Goal: Task Accomplishment & Management: Use online tool/utility

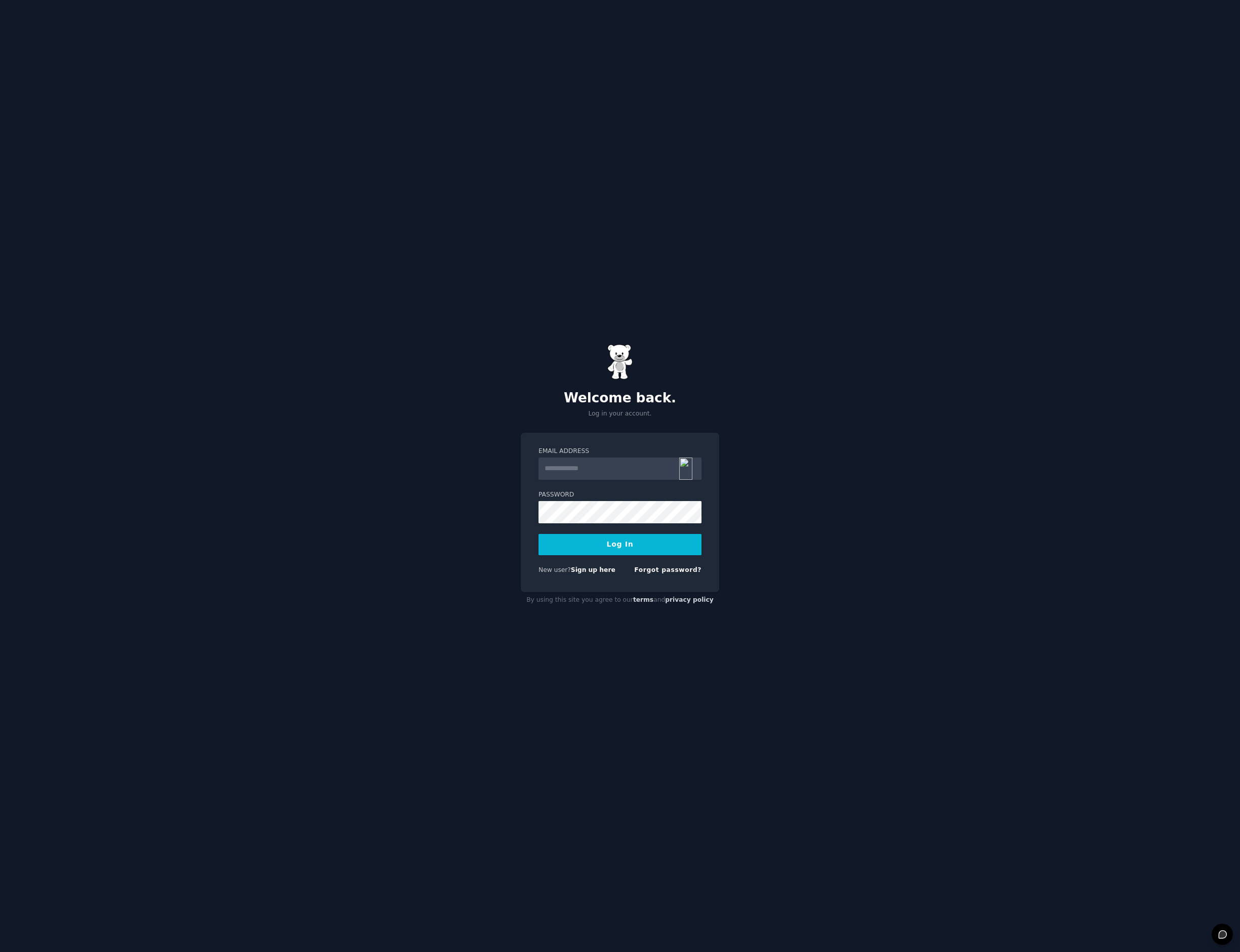
type input "**********"
click at [621, 548] on button "Log In" at bounding box center [620, 544] width 163 height 21
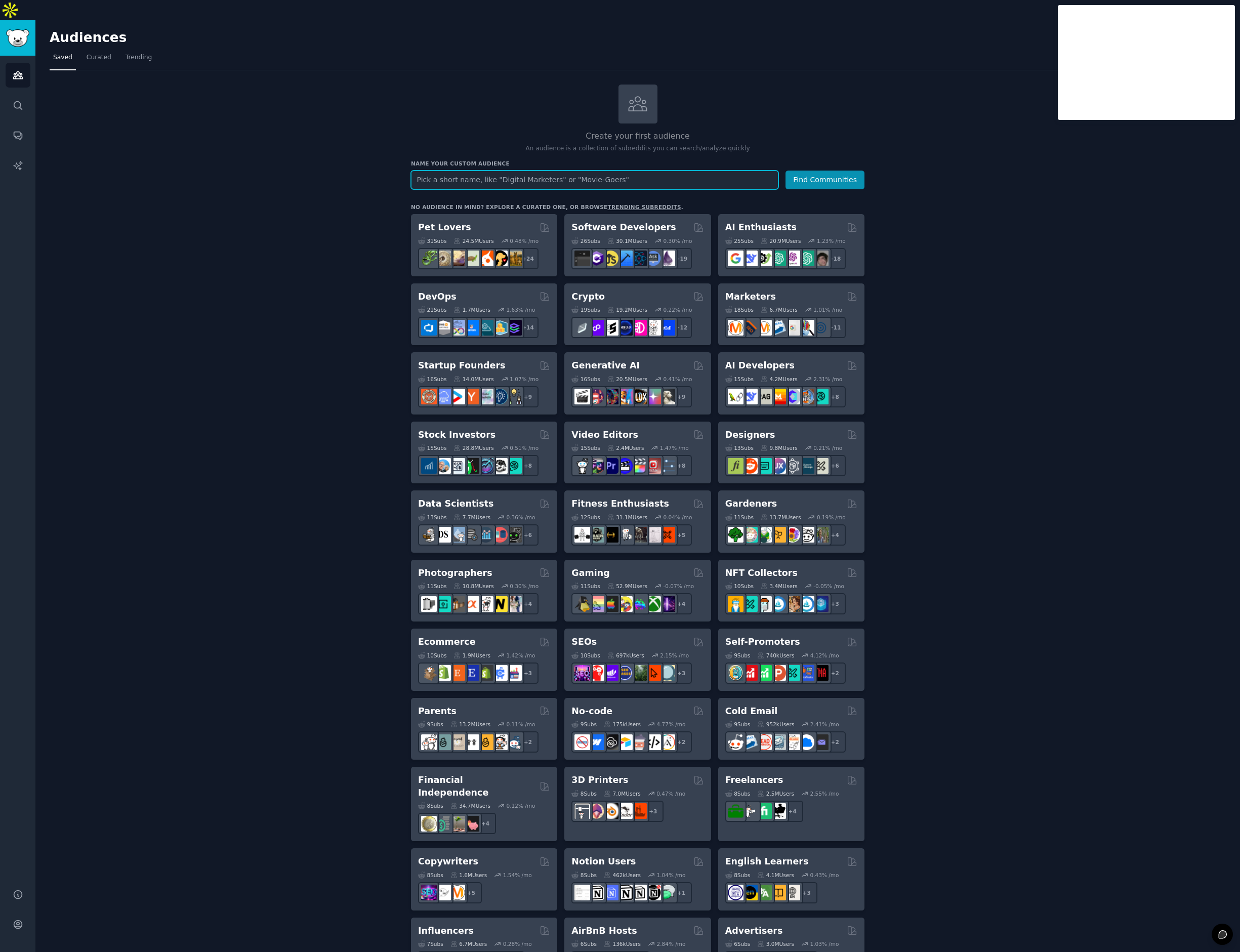
click at [451, 171] on input "text" at bounding box center [594, 180] width 367 height 19
type input "invoice factoring"
click at [829, 171] on button "Find Communities" at bounding box center [825, 180] width 79 height 19
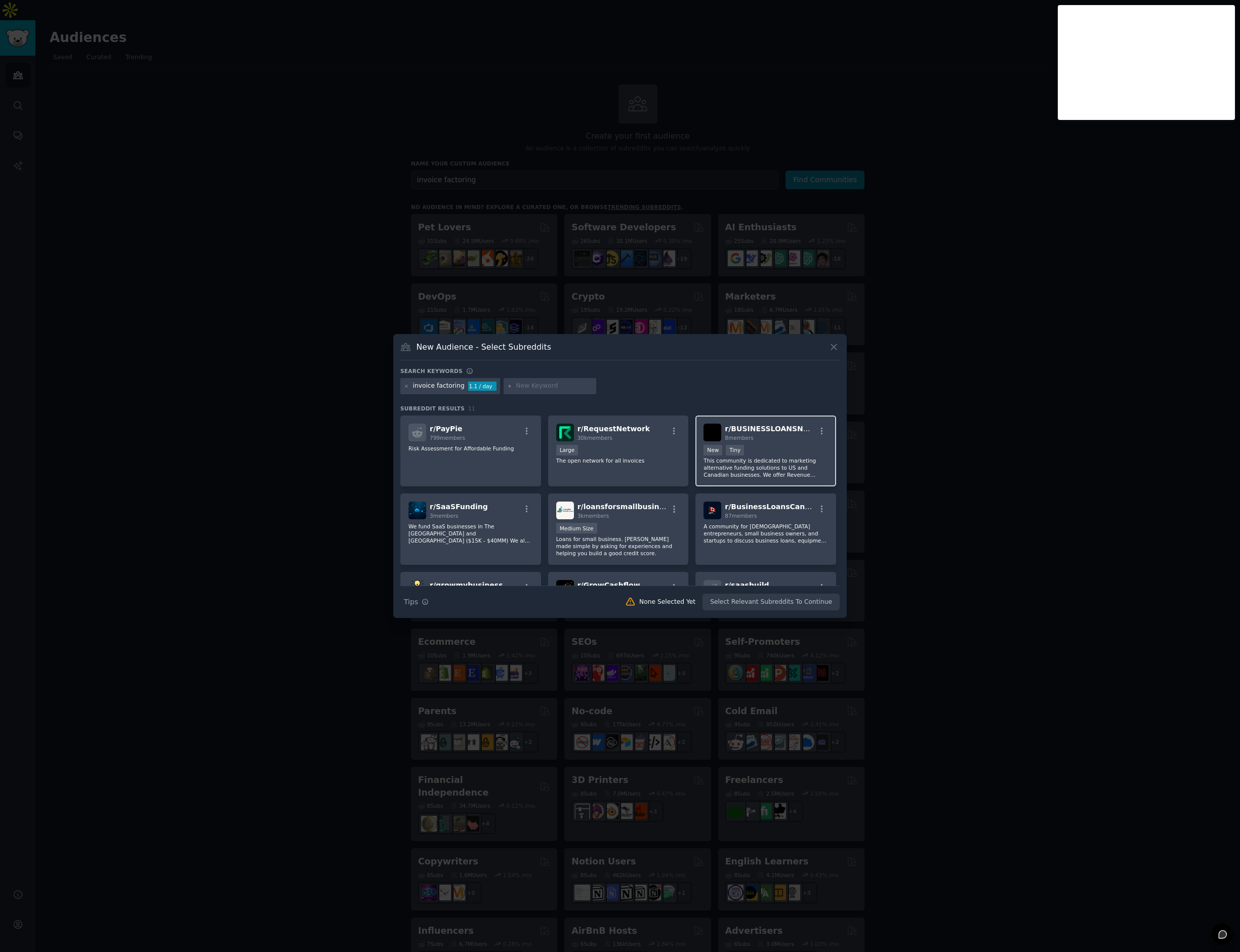
click at [762, 455] on div "< 100 members New Tiny" at bounding box center [765, 451] width 124 height 13
click at [811, 603] on button "Create Audience" at bounding box center [806, 602] width 67 height 18
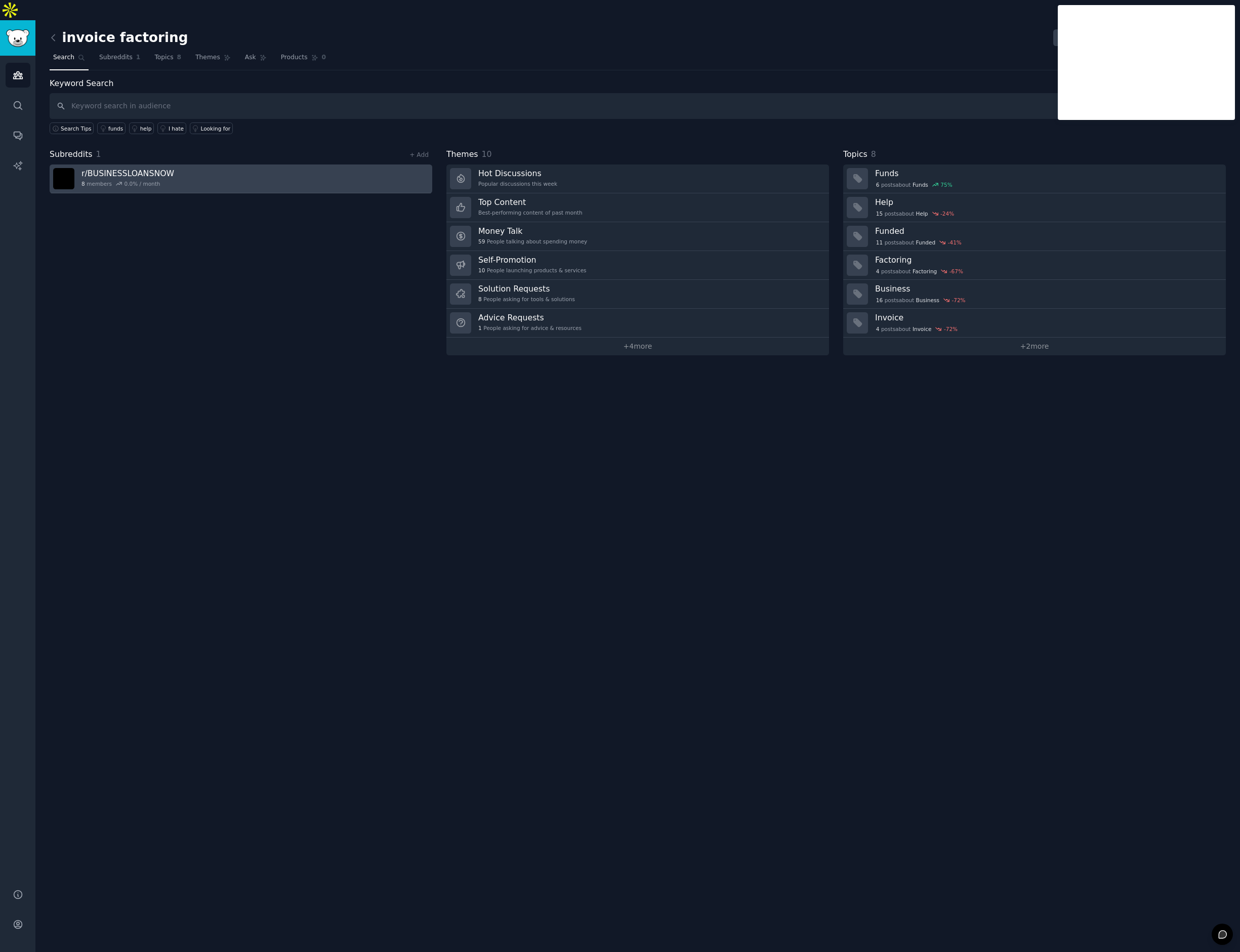
click at [131, 168] on h3 "r/ BUSINESSLOANSNOW" at bounding box center [128, 173] width 93 height 11
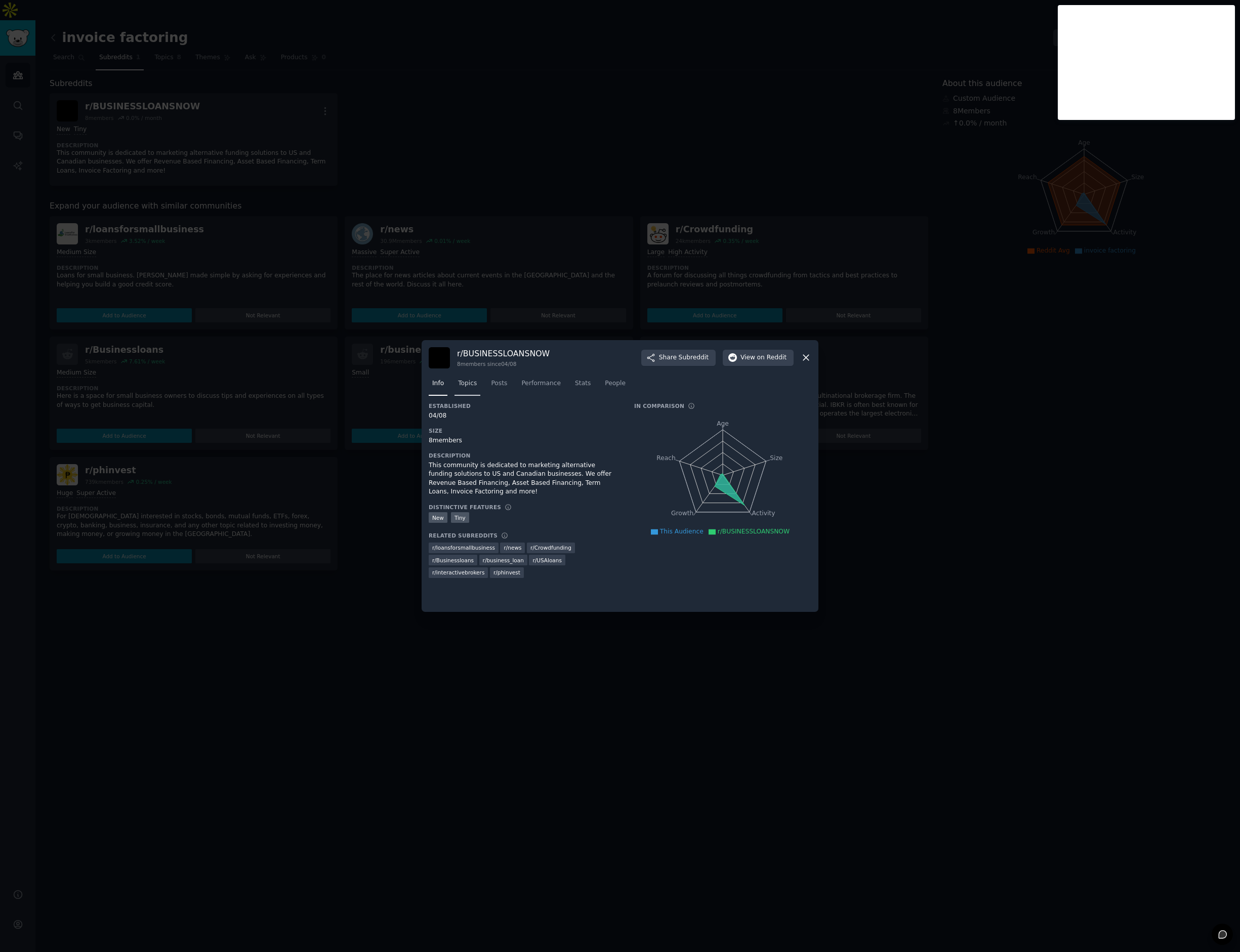
click at [472, 383] on span "Topics" at bounding box center [467, 383] width 19 height 9
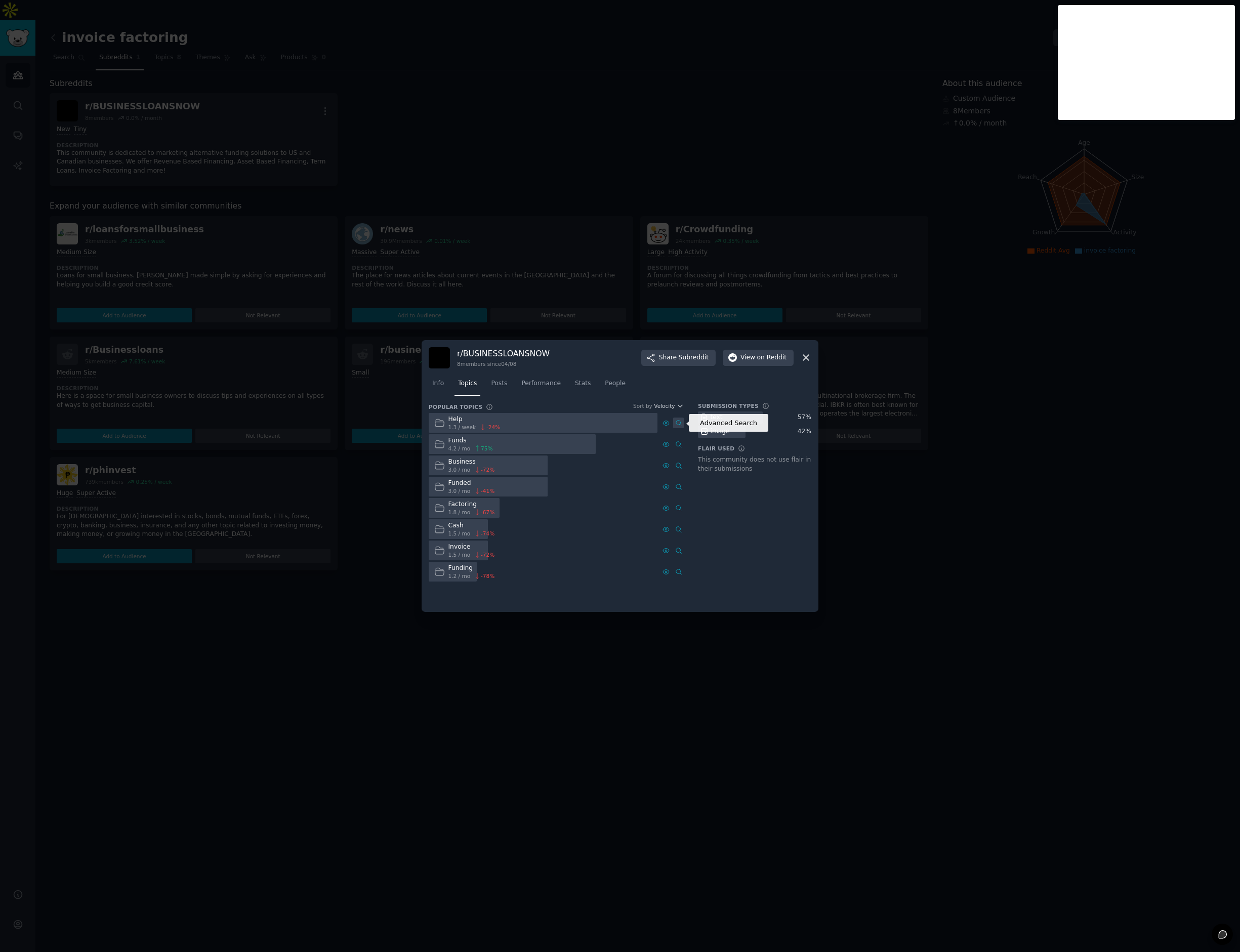
click at [678, 425] on icon at bounding box center [678, 423] width 7 height 7
click at [605, 383] on span "People" at bounding box center [615, 383] width 21 height 9
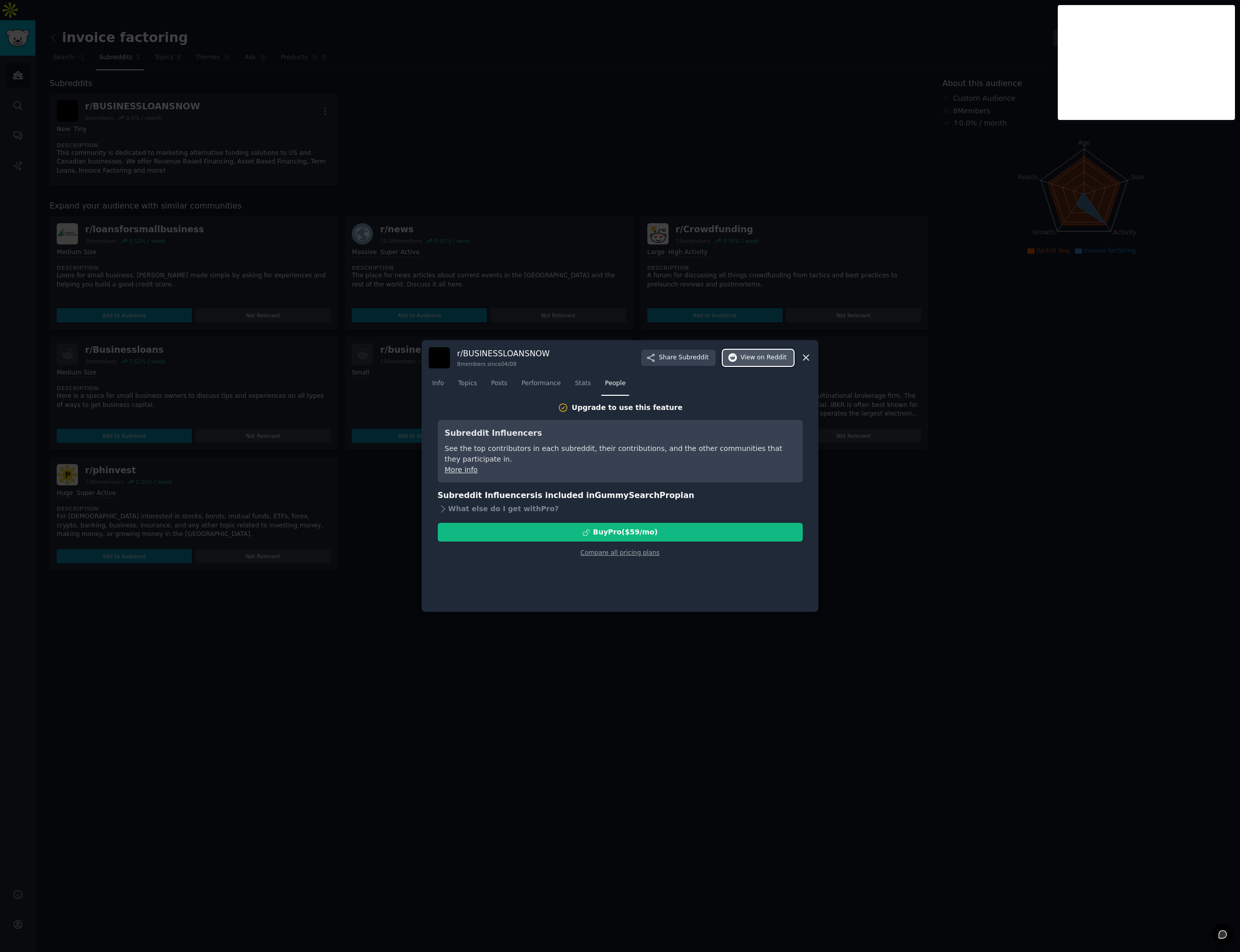
click at [772, 359] on span "on Reddit" at bounding box center [772, 357] width 29 height 9
